Goal: Share content

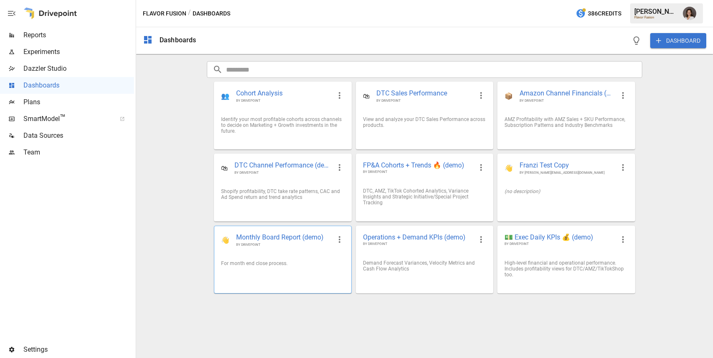
click at [288, 250] on div "👋 Monthly Board Report (demo) BY DRIVEPOINT" at bounding box center [282, 240] width 136 height 28
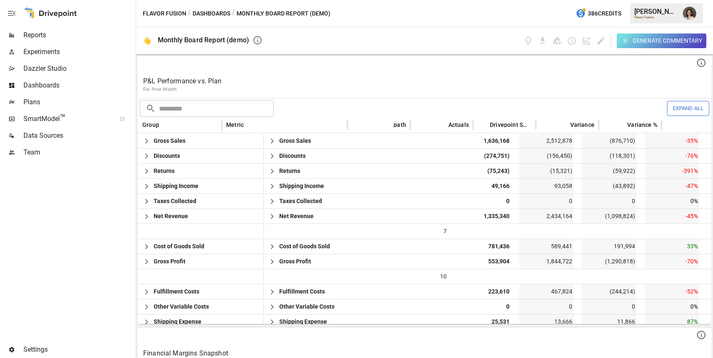
click at [221, 13] on button "Dashboards" at bounding box center [212, 13] width 38 height 10
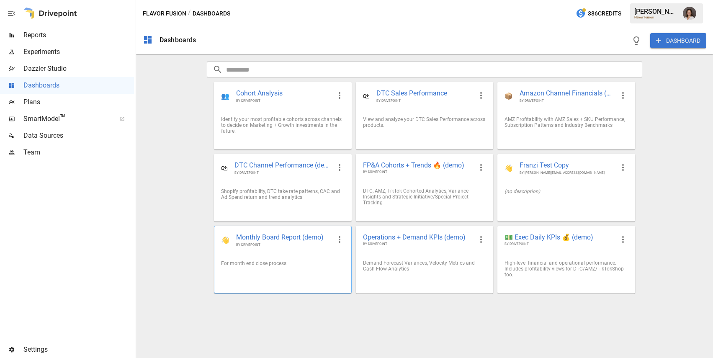
click at [302, 264] on div "For month end close process." at bounding box center [282, 263] width 123 height 6
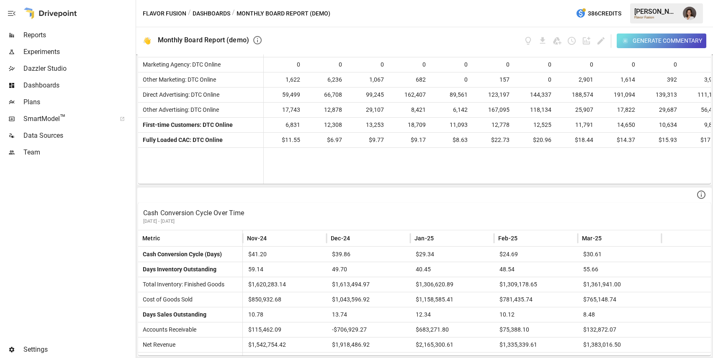
scroll to position [42, 0]
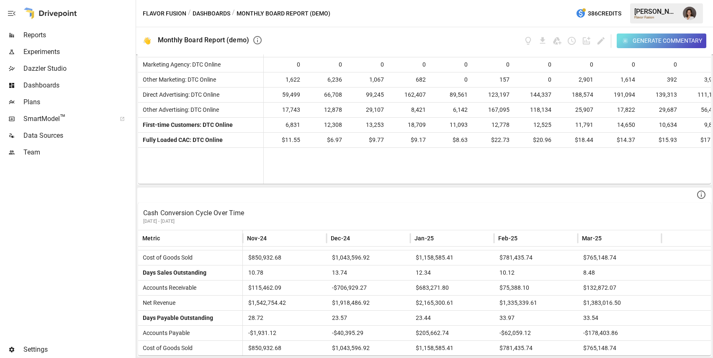
click at [12, 14] on icon "button" at bounding box center [12, 13] width 10 height 10
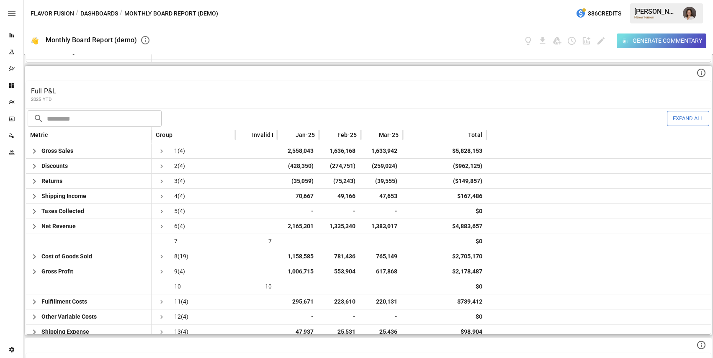
scroll to position [442, 0]
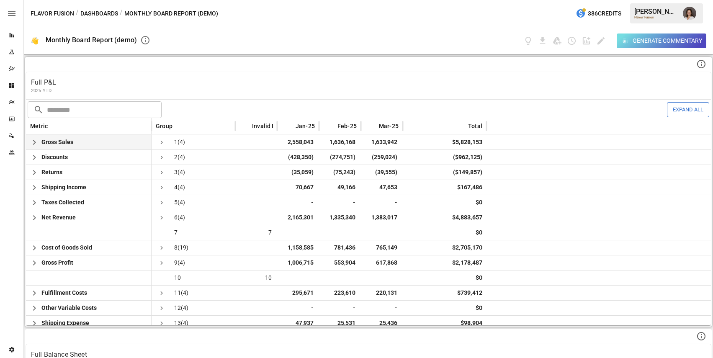
click at [159, 144] on icon "see children" at bounding box center [162, 143] width 8 height 8
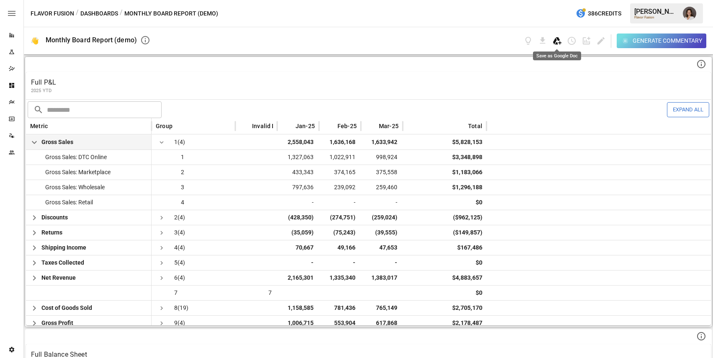
click at [555, 41] on icon "Save as Google Doc" at bounding box center [557, 40] width 8 height 7
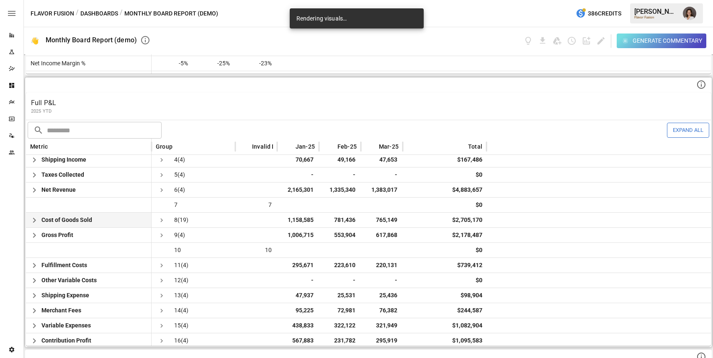
scroll to position [0, 0]
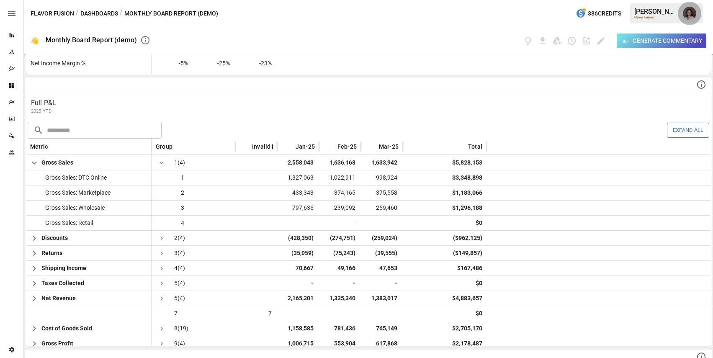
click at [689, 17] on img "Franziska Ibscher" at bounding box center [689, 13] width 13 height 13
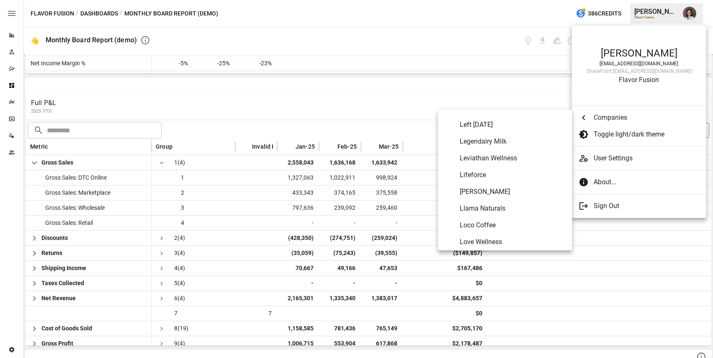
scroll to position [2642, 0]
click at [501, 222] on span "Love Wellness" at bounding box center [512, 225] width 105 height 10
